Goal: Transaction & Acquisition: Purchase product/service

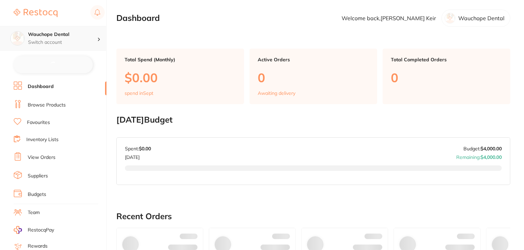
checkbox input "false"
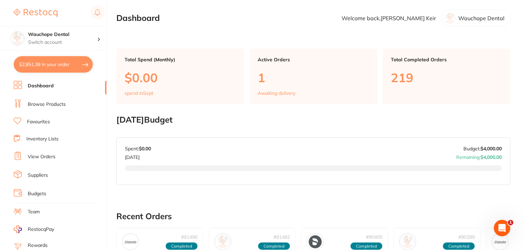
click at [42, 105] on link "Browse Products" at bounding box center [47, 104] width 38 height 7
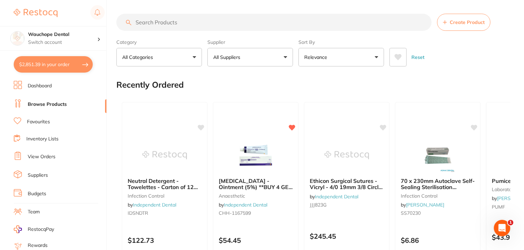
click at [463, 23] on span "Create Product" at bounding box center [467, 22] width 35 height 5
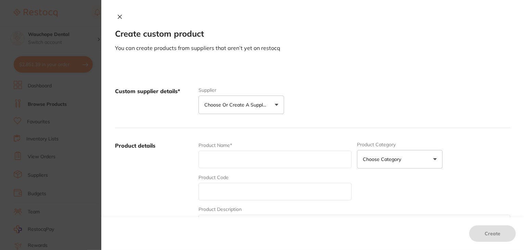
click at [275, 106] on button "Choose or create a supplier" at bounding box center [241, 104] width 86 height 18
click at [323, 92] on div "Custom supplier details* Supplier Choose or create a supplier Create custom sup…" at bounding box center [312, 101] width 395 height 54
click at [256, 107] on p "Choose or create a supplier" at bounding box center [236, 104] width 65 height 7
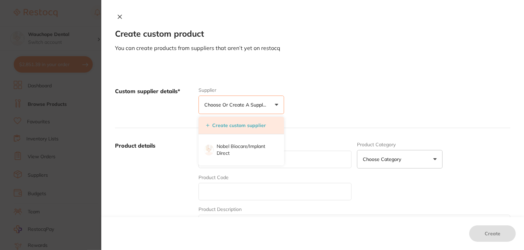
click at [258, 124] on button "Create custom supplier" at bounding box center [236, 125] width 64 height 6
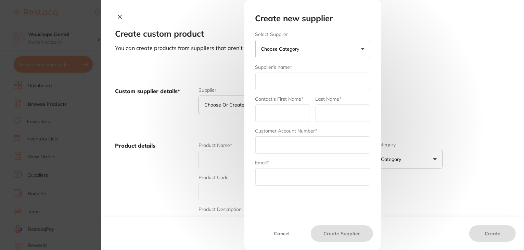
click at [279, 87] on input "text" at bounding box center [312, 81] width 115 height 17
type input "Invoices"
click at [274, 111] on input "text" at bounding box center [282, 112] width 55 height 17
type input "[PERSON_NAME]"
click at [318, 111] on input "text" at bounding box center [343, 112] width 55 height 17
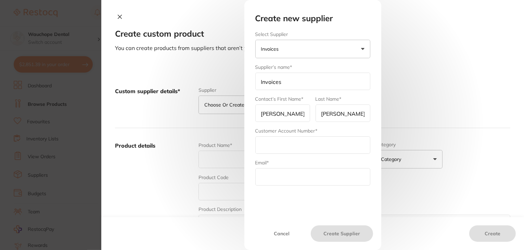
type input "[PERSON_NAME]"
click at [295, 140] on input "text" at bounding box center [312, 144] width 115 height 17
type input "2"
type input "12345"
click at [262, 174] on input "text" at bounding box center [312, 176] width 115 height 17
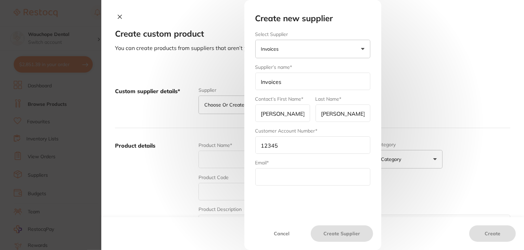
paste input "[EMAIL_ADDRESS][DOMAIN_NAME]"
click at [274, 177] on input "[EMAIL_ADDRESS][DOMAIN_NAME]" at bounding box center [312, 176] width 115 height 17
type input "[EMAIL_ADDRESS][DOMAIN_NAME]"
click at [294, 81] on input "Invoices" at bounding box center [312, 81] width 115 height 17
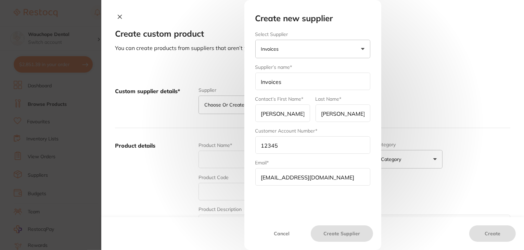
click at [289, 48] on button "Invoices" at bounding box center [312, 49] width 115 height 18
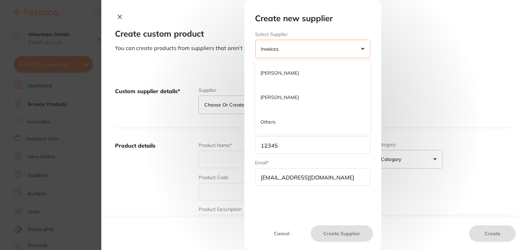
scroll to position [0, 0]
click at [288, 139] on input "12345" at bounding box center [312, 144] width 115 height 17
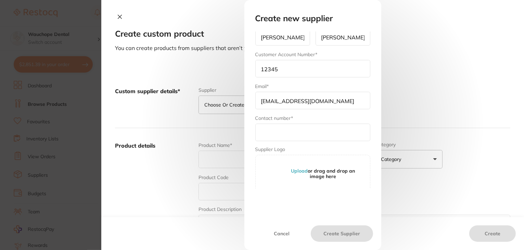
scroll to position [79, 0]
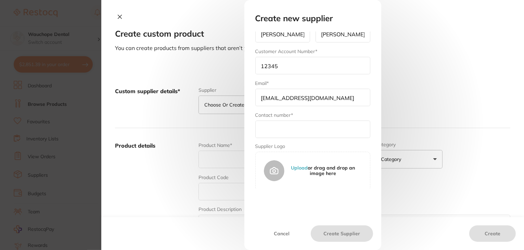
click at [275, 128] on input "text" at bounding box center [312, 128] width 115 height 17
paste input "0265860007"
click at [271, 127] on input "0265860007" at bounding box center [312, 128] width 115 height 17
type input "0265860007"
click at [342, 229] on button "Create Supplier" at bounding box center [342, 233] width 62 height 16
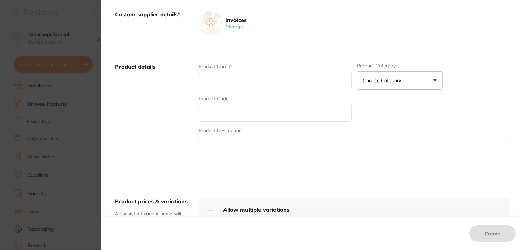
scroll to position [103, 0]
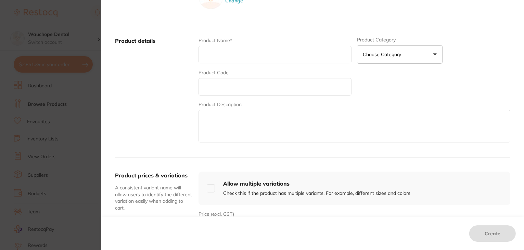
click at [237, 51] on input "text" at bounding box center [274, 54] width 153 height 17
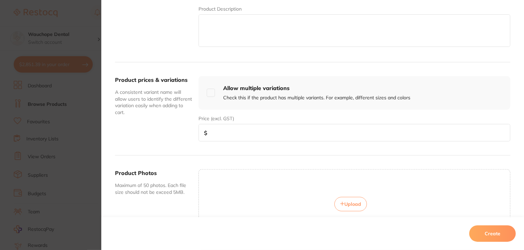
scroll to position [205, 0]
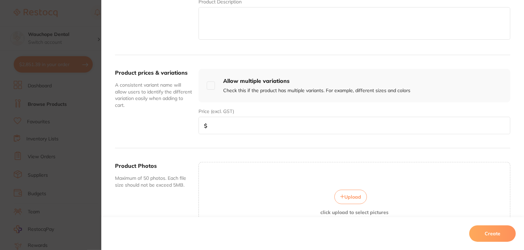
type input "[PERSON_NAME] Invoice - 25975"
click at [226, 126] on input "number" at bounding box center [354, 125] width 312 height 17
type input "230.32"
click at [482, 236] on button "Create" at bounding box center [492, 233] width 47 height 16
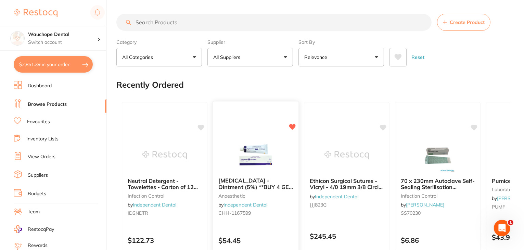
scroll to position [0, 0]
click at [259, 58] on button "All Suppliers" at bounding box center [250, 57] width 86 height 18
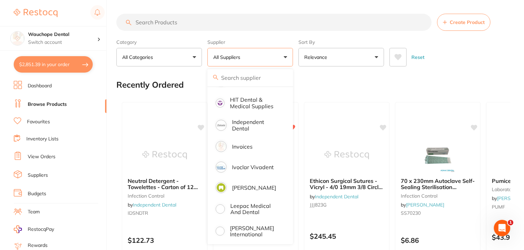
scroll to position [411, 0]
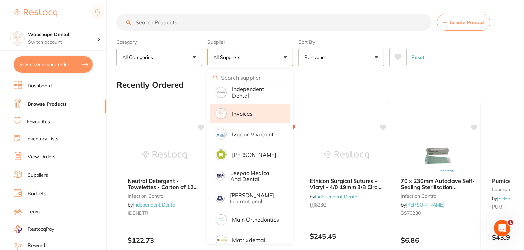
click at [234, 104] on li "Invoices" at bounding box center [250, 113] width 80 height 19
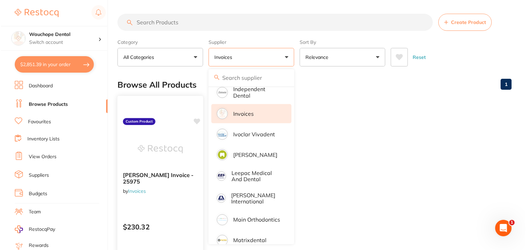
scroll to position [0, 0]
click at [168, 208] on div "[PERSON_NAME] Invoice - 25975 by Invoices Custom Product $230.32 Add to cart Sa…" at bounding box center [159, 194] width 87 height 199
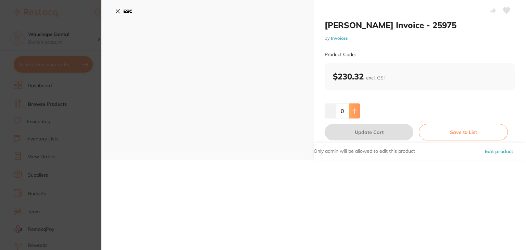
click at [354, 114] on button at bounding box center [354, 110] width 11 height 15
type input "1"
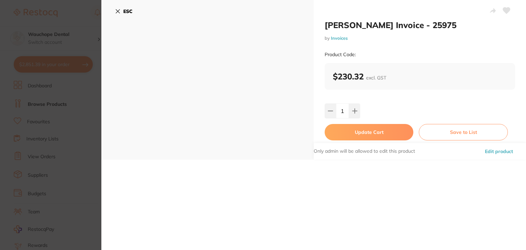
click at [371, 132] on button "Update Cart" at bounding box center [368, 132] width 89 height 16
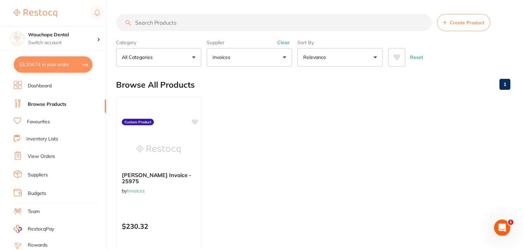
scroll to position [0, 0]
click at [51, 65] on button "$3,104.74 in your order" at bounding box center [53, 64] width 79 height 16
checkbox input "true"
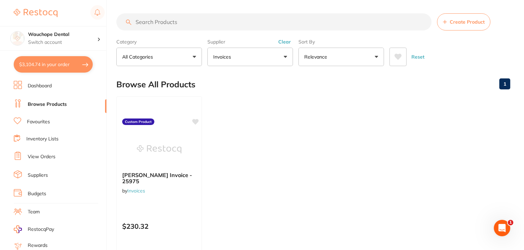
checkbox input "true"
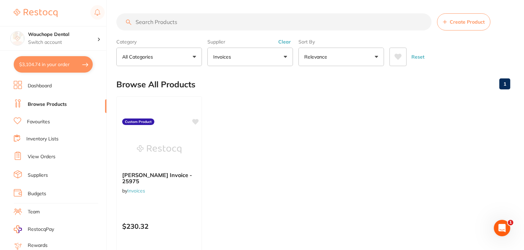
checkbox input "true"
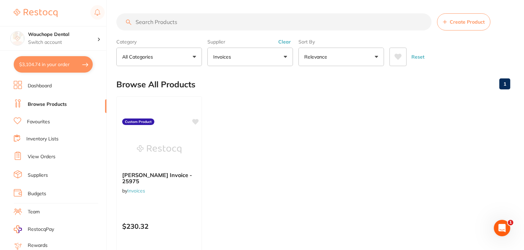
checkbox input "true"
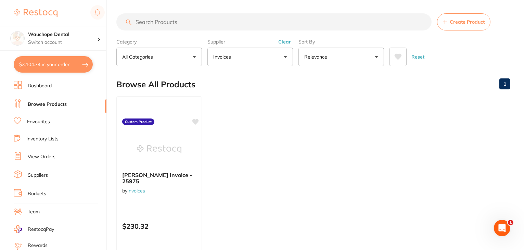
checkbox input "true"
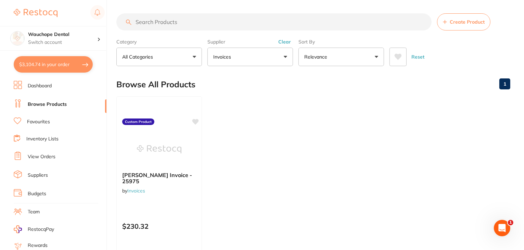
checkbox input "true"
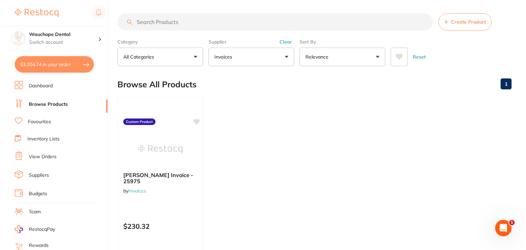
scroll to position [0, 0]
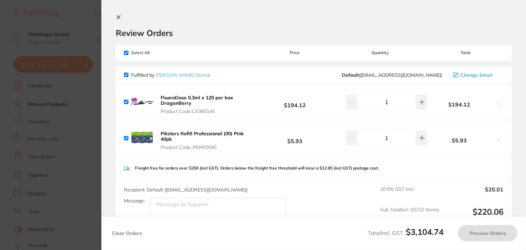
checkbox input "false"
checkbox input "true"
click at [127, 51] on input "checkbox" at bounding box center [126, 53] width 4 height 4
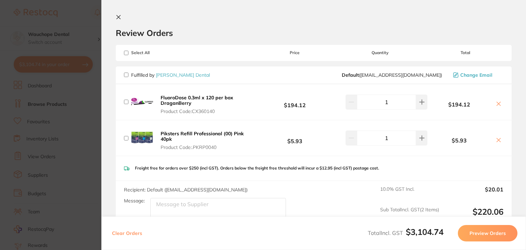
checkbox input "false"
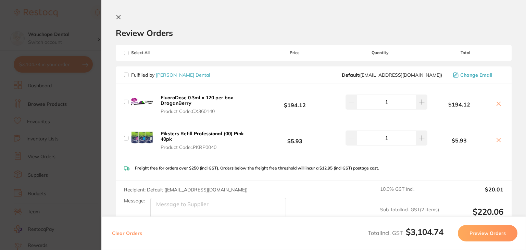
checkbox input "false"
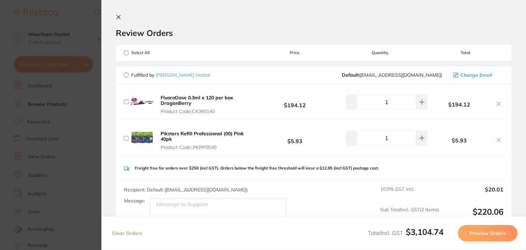
checkbox input "false"
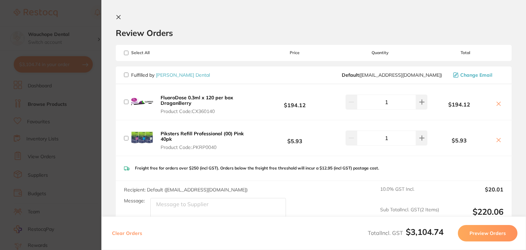
checkbox input "false"
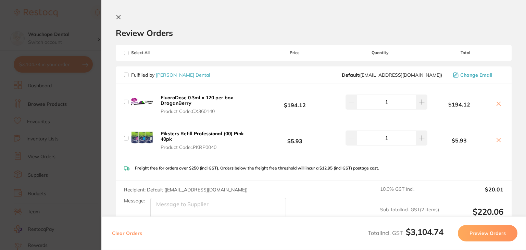
checkbox input "false"
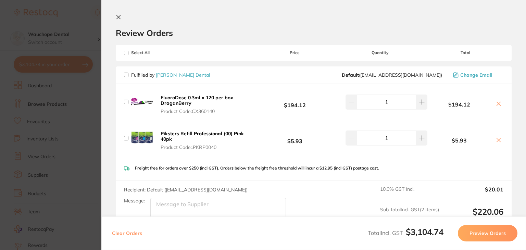
checkbox input "false"
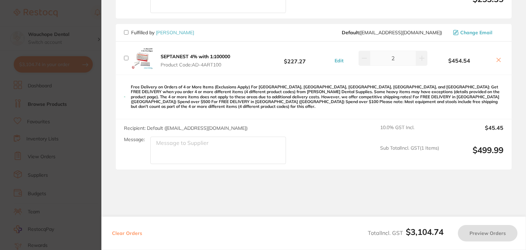
scroll to position [1135, 0]
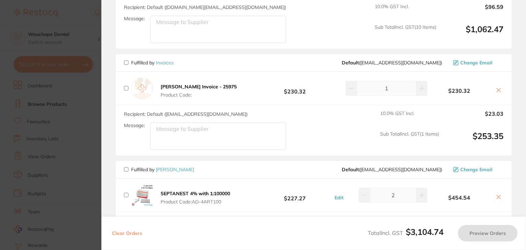
click at [126, 60] on input "checkbox" at bounding box center [126, 62] width 4 height 4
checkbox input "true"
click at [484, 231] on button "Preview Orders" at bounding box center [488, 233] width 60 height 16
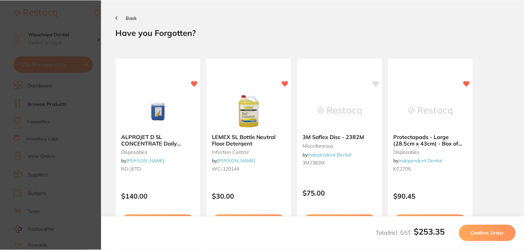
scroll to position [0, 0]
click at [487, 232] on span "Confirm Order" at bounding box center [489, 233] width 34 height 6
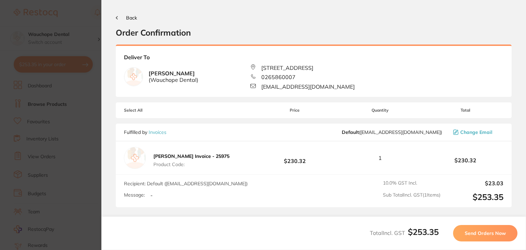
click at [487, 233] on span "Send Orders Now" at bounding box center [484, 233] width 41 height 6
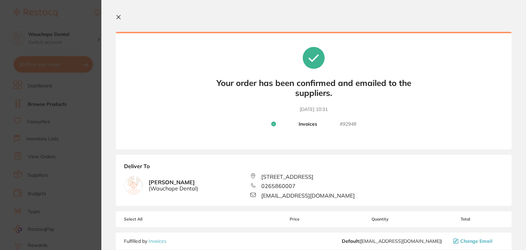
click at [119, 16] on icon at bounding box center [119, 17] width 4 height 4
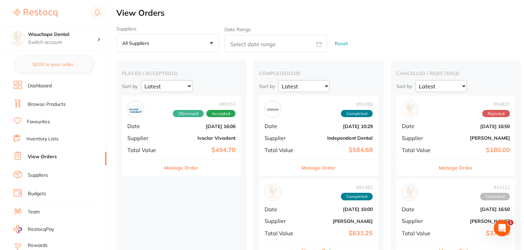
checkbox input "false"
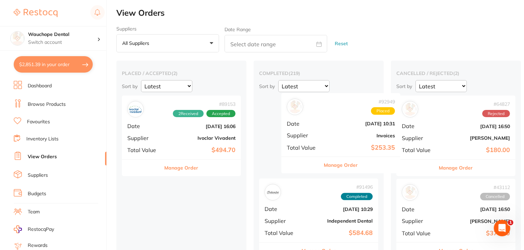
drag, startPoint x: 179, startPoint y: 144, endPoint x: 341, endPoint y: 142, distance: 161.5
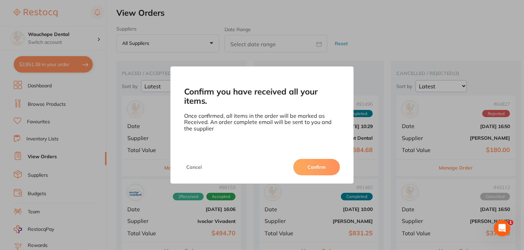
click at [320, 163] on button "Confirm" at bounding box center [316, 167] width 47 height 16
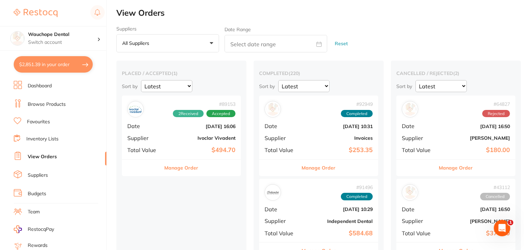
click at [37, 105] on link "Browse Products" at bounding box center [47, 104] width 38 height 7
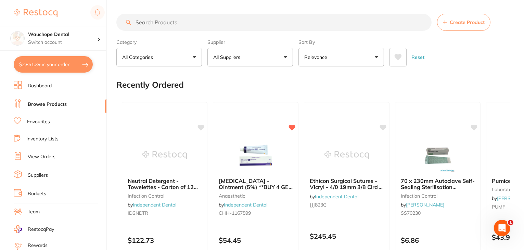
click at [457, 23] on span "Create Product" at bounding box center [467, 22] width 35 height 5
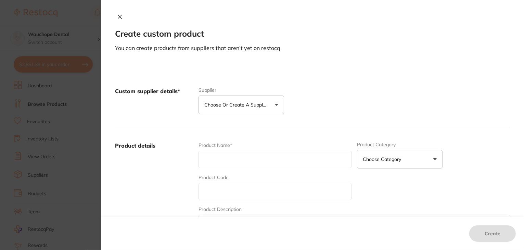
click at [274, 103] on button "Choose or create a supplier" at bounding box center [241, 104] width 86 height 18
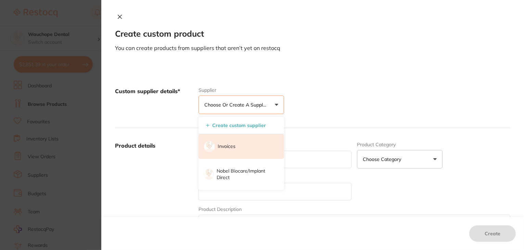
click at [236, 148] on li "Invoices" at bounding box center [241, 146] width 86 height 25
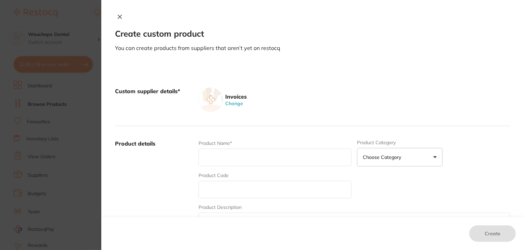
click at [117, 16] on icon at bounding box center [119, 16] width 5 height 5
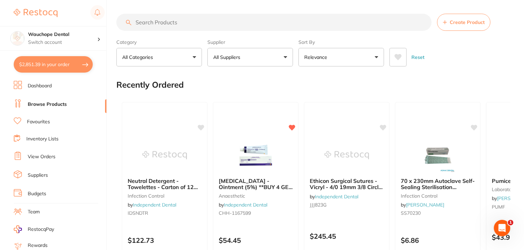
click at [50, 153] on link "View Orders" at bounding box center [42, 156] width 28 height 7
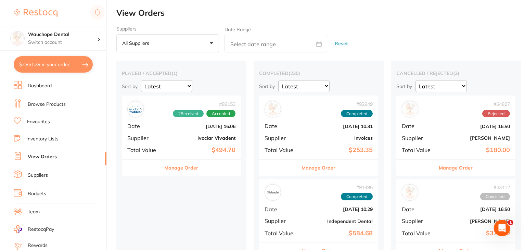
click at [50, 101] on link "Browse Products" at bounding box center [47, 104] width 38 height 7
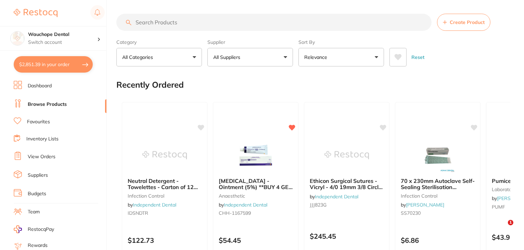
click at [471, 22] on span "Create Product" at bounding box center [467, 22] width 35 height 5
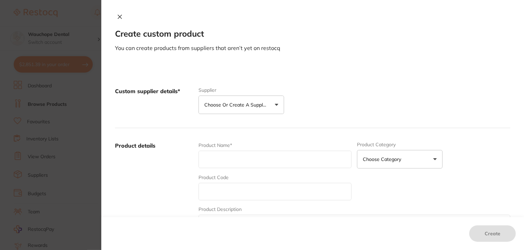
click at [273, 108] on button "Choose or create a supplier" at bounding box center [241, 104] width 86 height 18
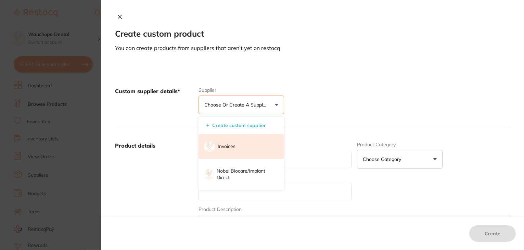
click at [235, 146] on li "Invoices" at bounding box center [241, 146] width 86 height 25
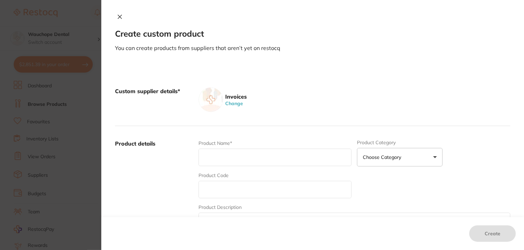
click at [235, 149] on input "text" at bounding box center [274, 157] width 153 height 17
type input "I"
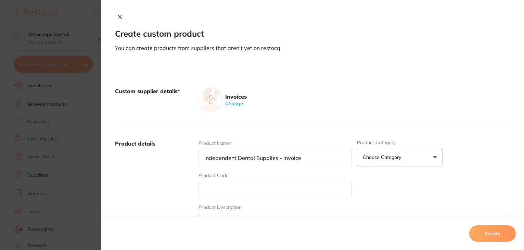
paste input "26839"
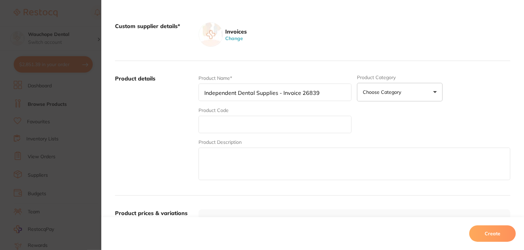
scroll to position [137, 0]
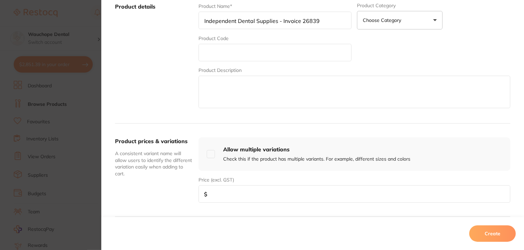
type input "Independent Dental Supplies - Invoice 26839"
click at [213, 200] on input "number" at bounding box center [354, 193] width 312 height 17
type input "1484.95"
click at [505, 237] on button "Create" at bounding box center [492, 233] width 47 height 16
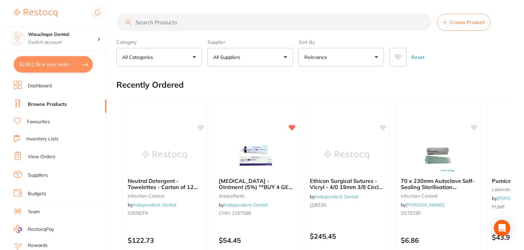
click at [285, 55] on button "All Suppliers" at bounding box center [250, 57] width 86 height 18
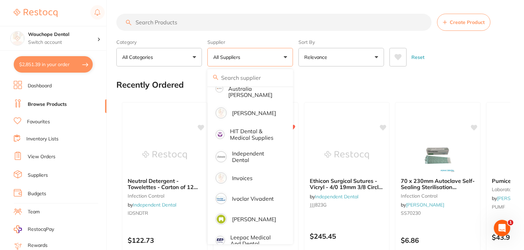
scroll to position [376, 0]
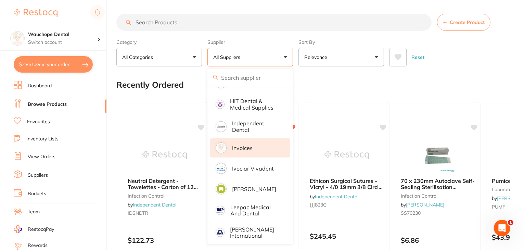
click at [247, 145] on p "Invoices" at bounding box center [242, 148] width 21 height 6
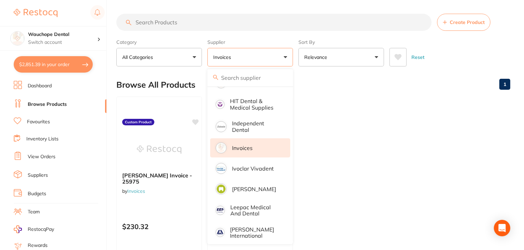
click at [273, 7] on main "Create Product Category All Categories All Categories No categories found Clear…" at bounding box center [320, 164] width 408 height 329
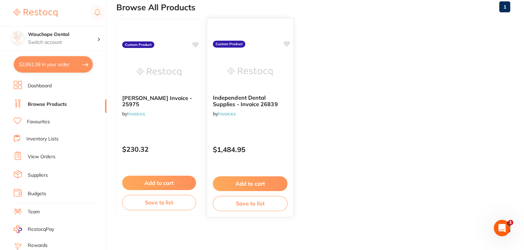
scroll to position [79, 0]
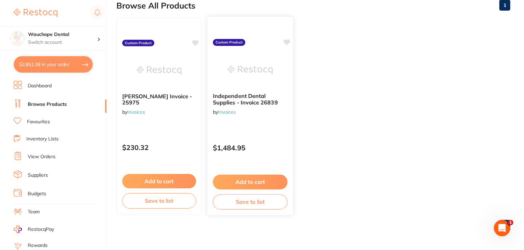
click at [248, 179] on button "Add to cart" at bounding box center [250, 182] width 75 height 15
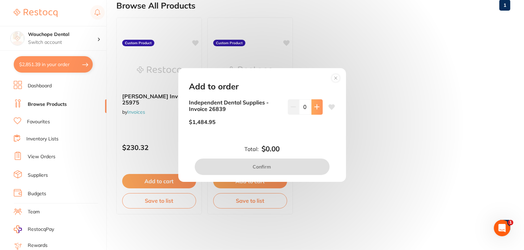
click at [318, 108] on icon at bounding box center [316, 106] width 5 height 5
type input "1"
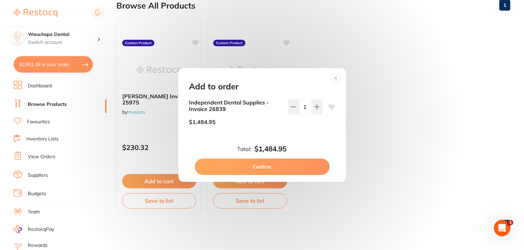
click at [277, 165] on button "Confirm" at bounding box center [262, 166] width 135 height 16
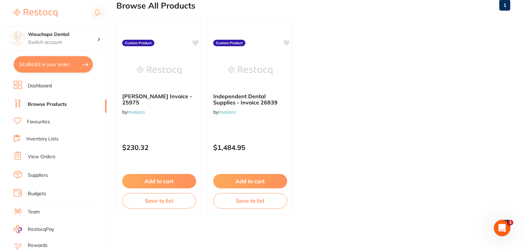
click at [40, 86] on link "Dashboard" at bounding box center [40, 85] width 24 height 7
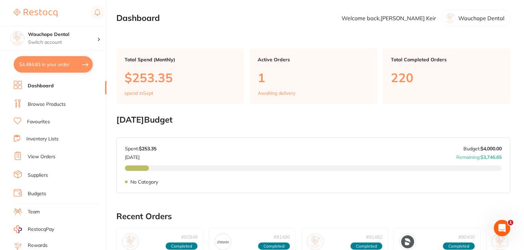
click at [43, 65] on button "$4,484.83 in your order" at bounding box center [53, 64] width 79 height 16
checkbox input "true"
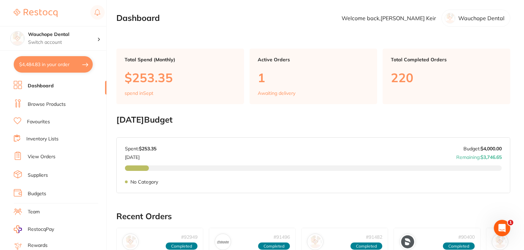
checkbox input "true"
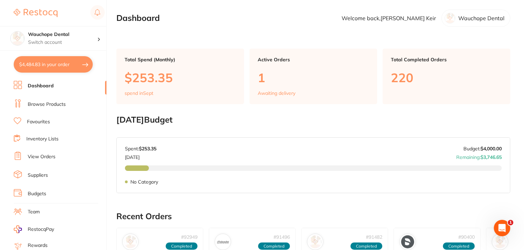
checkbox input "true"
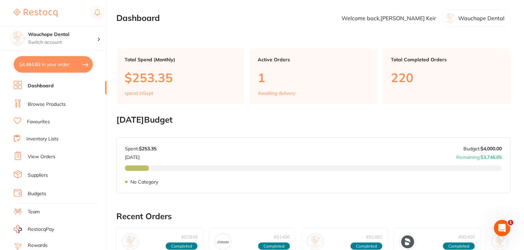
checkbox input "true"
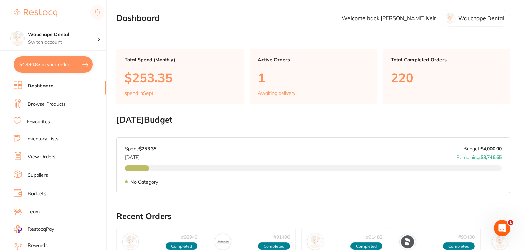
checkbox input "true"
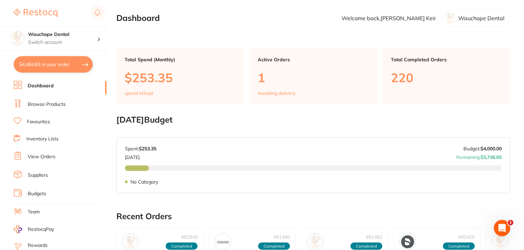
checkbox input "true"
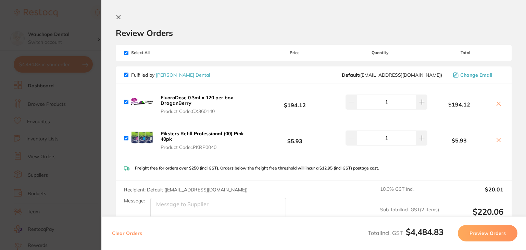
click at [197, 11] on section "Review Orders Your orders are being processed and we will notify you once we ha…" at bounding box center [313, 125] width 424 height 250
click at [124, 52] on input "checkbox" at bounding box center [126, 53] width 4 height 4
checkbox input "false"
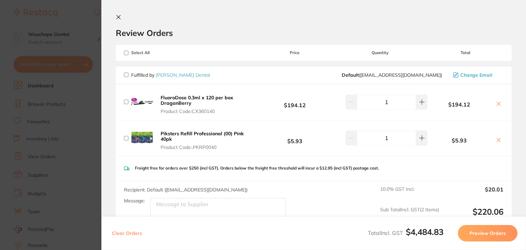
checkbox input "false"
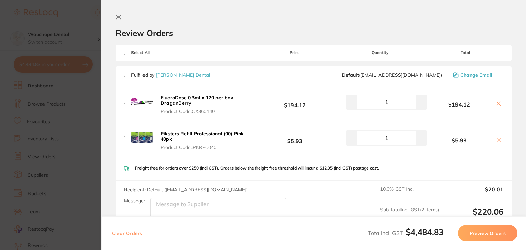
checkbox input "false"
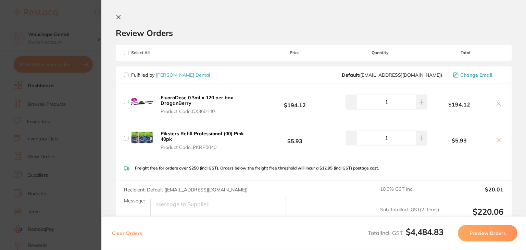
checkbox input "false"
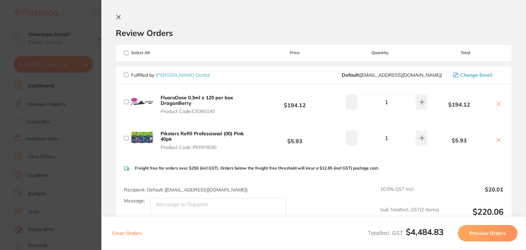
checkbox input "false"
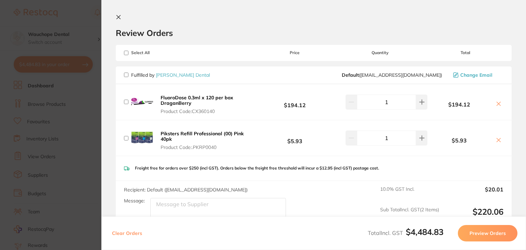
checkbox input "false"
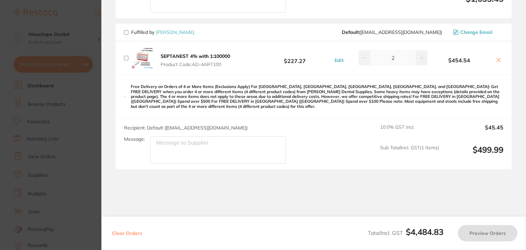
scroll to position [1138, 0]
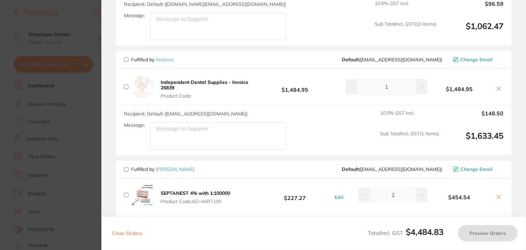
click at [125, 57] on input "checkbox" at bounding box center [126, 59] width 4 height 4
checkbox input "true"
click at [497, 241] on div "Clear Orders Total Incl. GST $1,633.45 Preview Orders" at bounding box center [313, 233] width 424 height 34
click at [493, 233] on button "Preview Orders" at bounding box center [488, 233] width 60 height 16
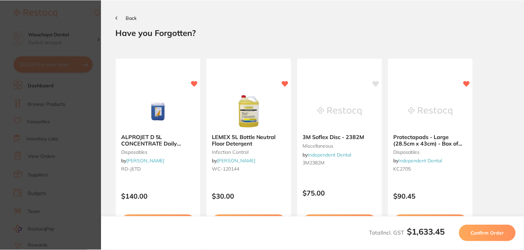
scroll to position [0, 0]
click at [497, 235] on span "Confirm Order" at bounding box center [489, 233] width 34 height 6
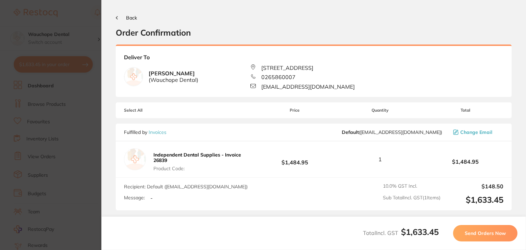
click at [483, 235] on span "Send Orders Now" at bounding box center [484, 233] width 41 height 6
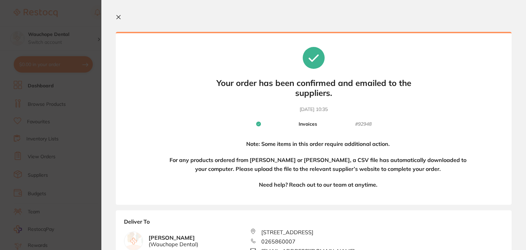
click at [118, 17] on icon at bounding box center [119, 17] width 4 height 4
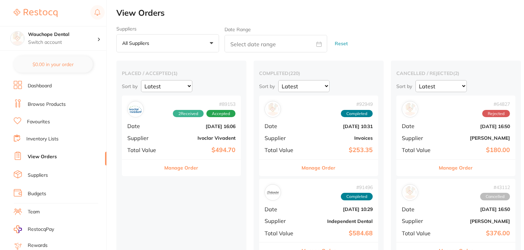
checkbox input "false"
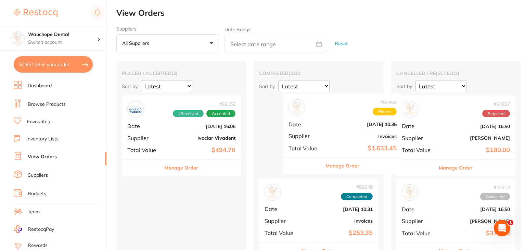
drag, startPoint x: 173, startPoint y: 152, endPoint x: 337, endPoint y: 150, distance: 163.9
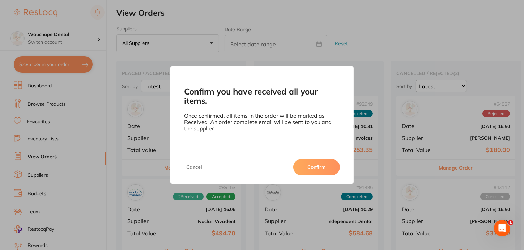
click at [304, 165] on button "Confirm" at bounding box center [316, 167] width 47 height 16
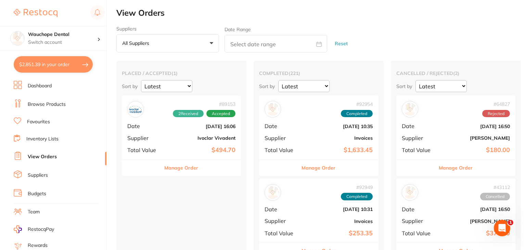
click at [31, 82] on link "Dashboard" at bounding box center [40, 85] width 24 height 7
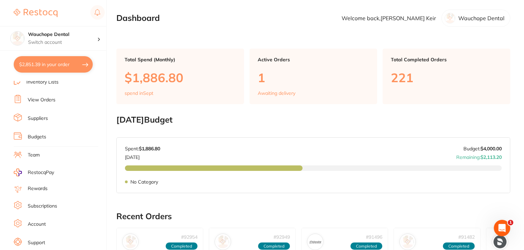
scroll to position [69, 0]
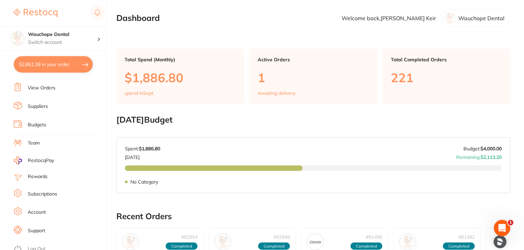
click at [44, 245] on link "Log Out" at bounding box center [37, 248] width 18 height 7
